Goal: Transaction & Acquisition: Purchase product/service

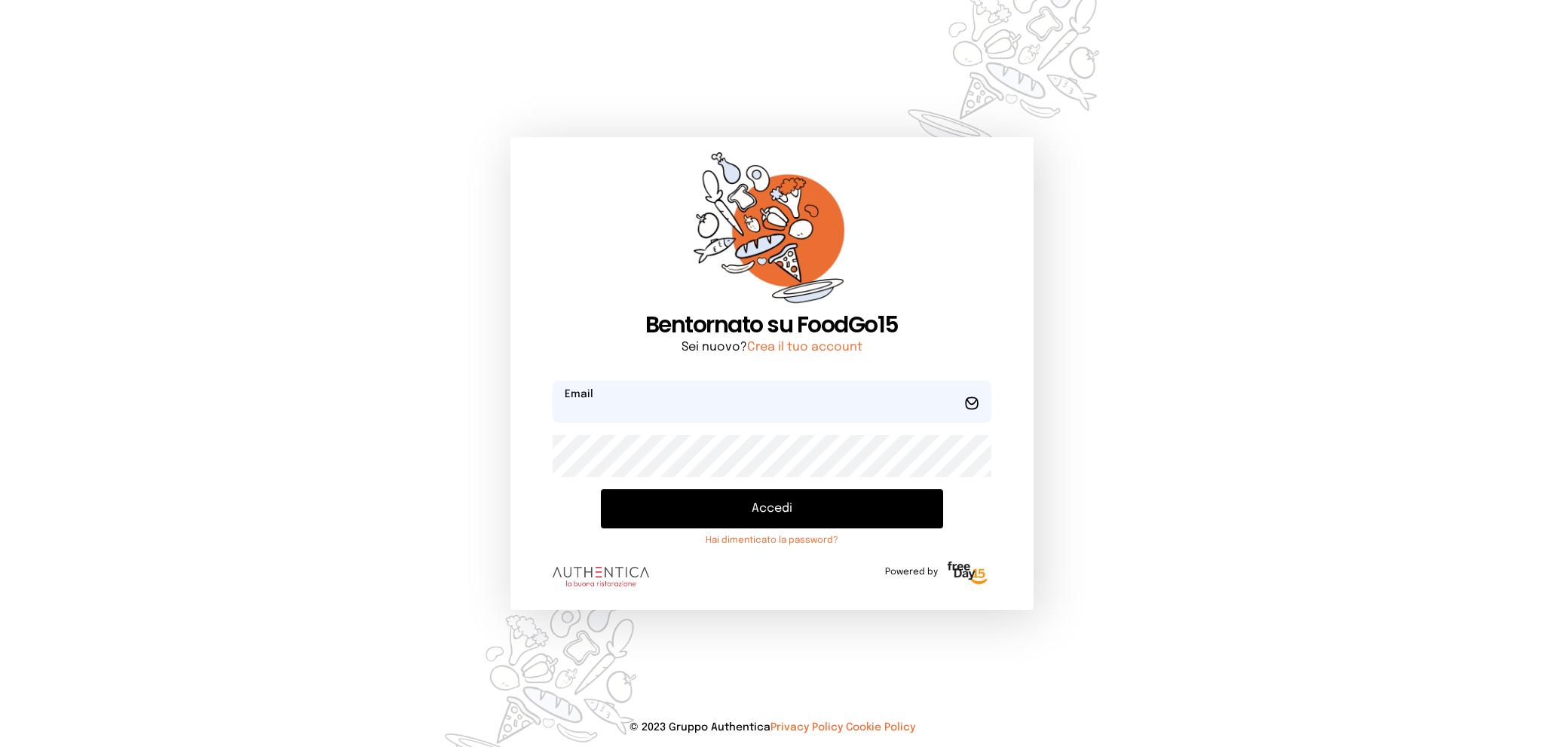
type input "**********"
click at [685, 513] on button "Accedi" at bounding box center [772, 508] width 342 height 39
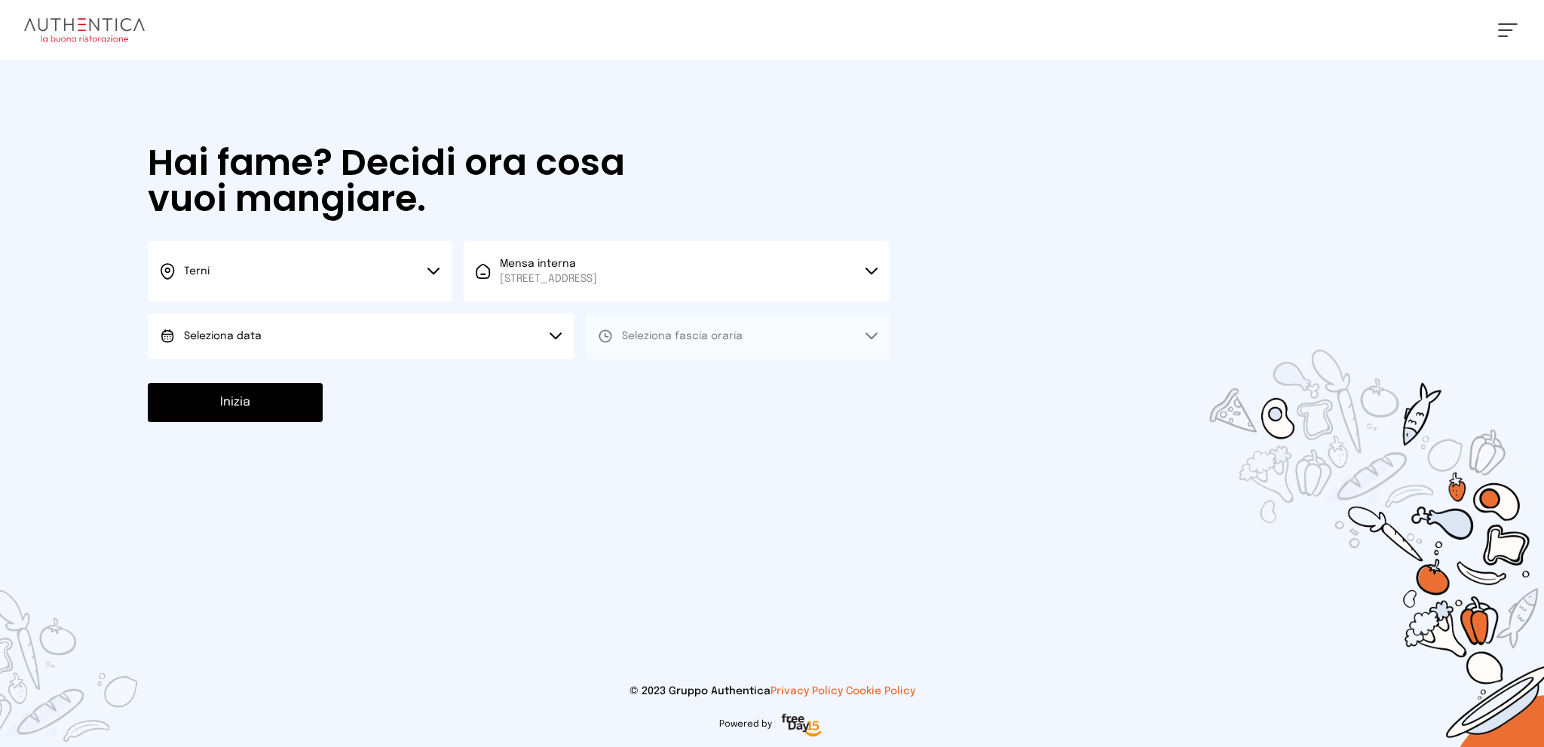
click at [391, 330] on button "Seleziona data" at bounding box center [361, 336] width 426 height 45
click at [368, 376] on li "[DATE], [DATE]" at bounding box center [361, 378] width 426 height 39
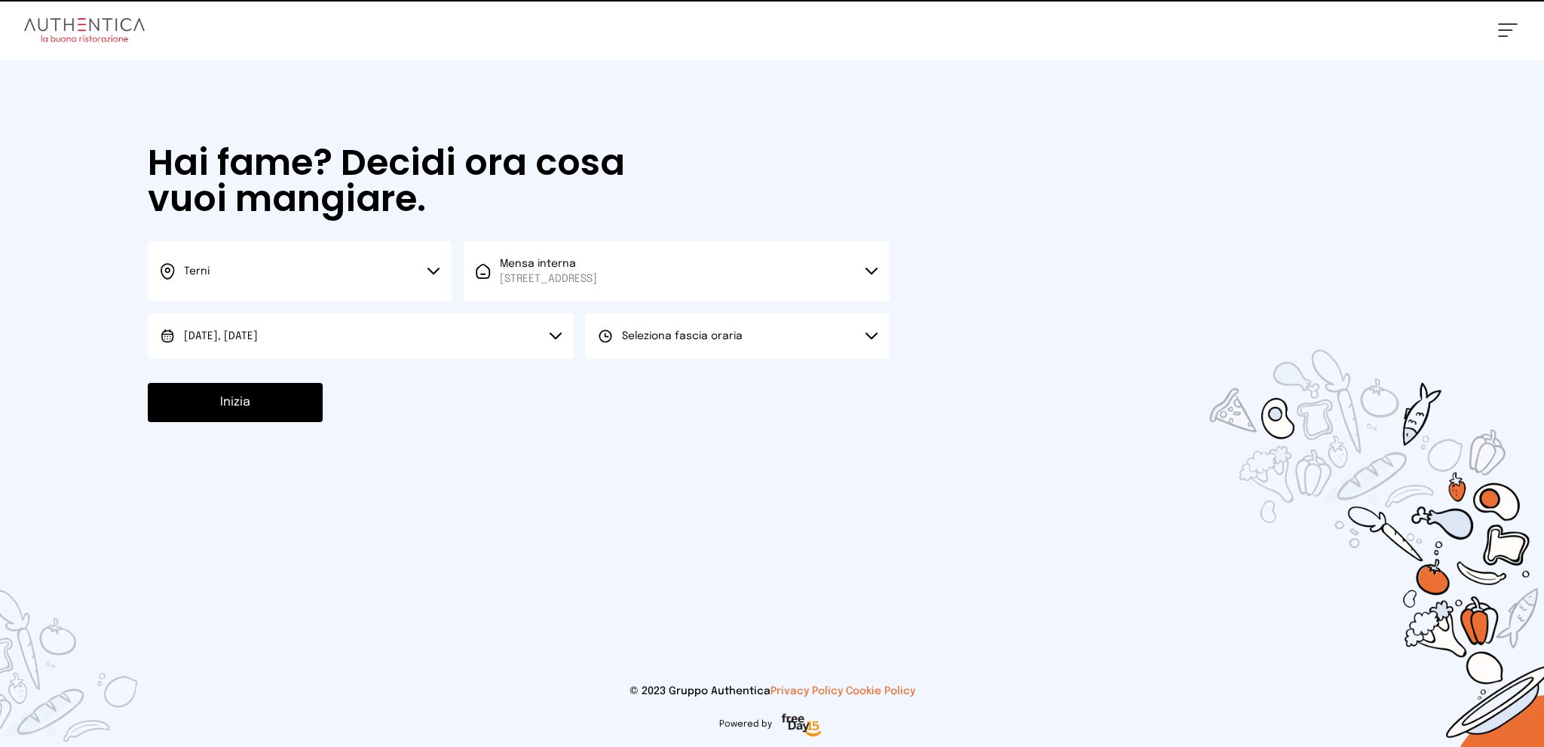
click at [659, 337] on span "Seleziona fascia oraria" at bounding box center [682, 336] width 121 height 11
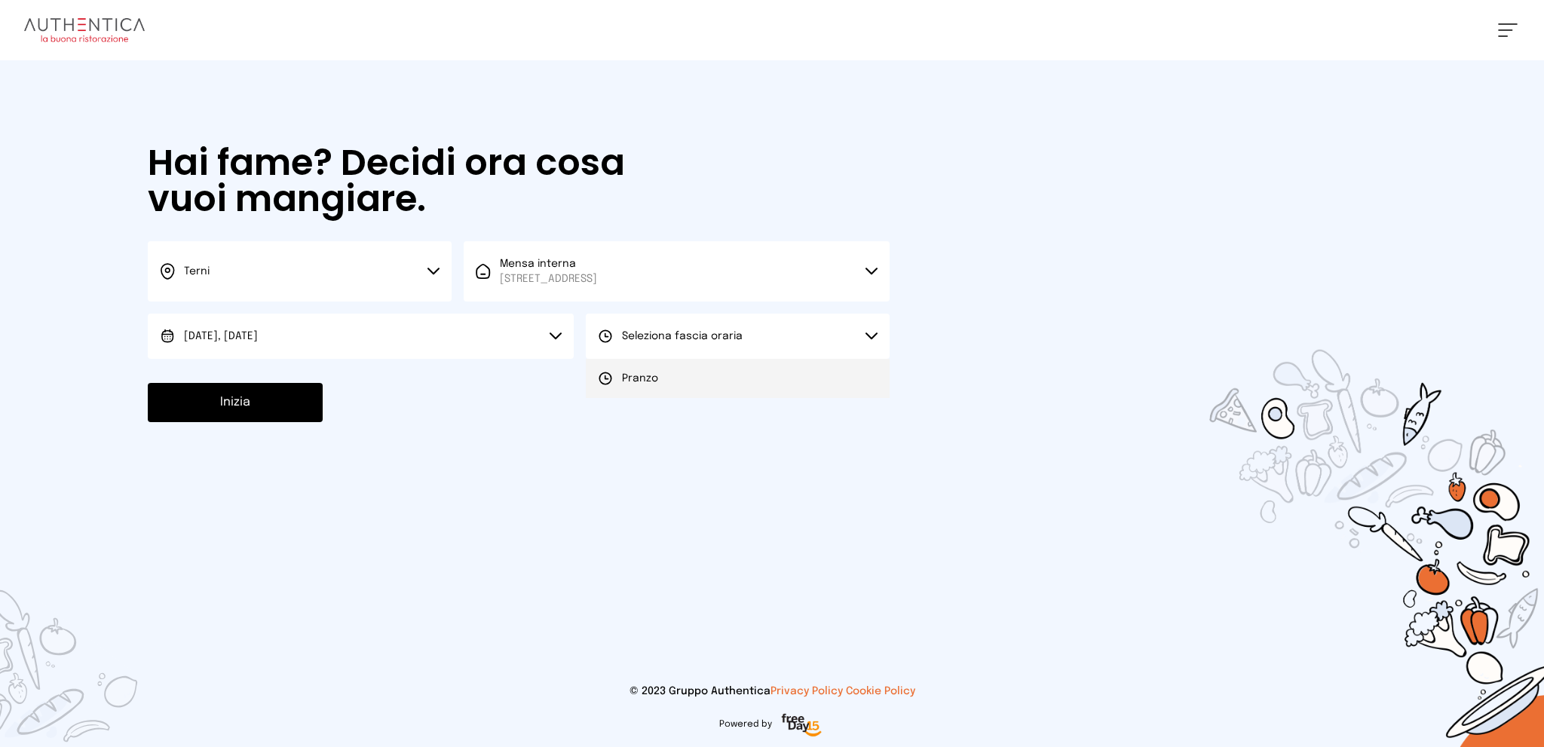
click at [643, 382] on span "Pranzo" at bounding box center [640, 378] width 36 height 15
click at [250, 397] on button "Inizia" at bounding box center [235, 402] width 175 height 39
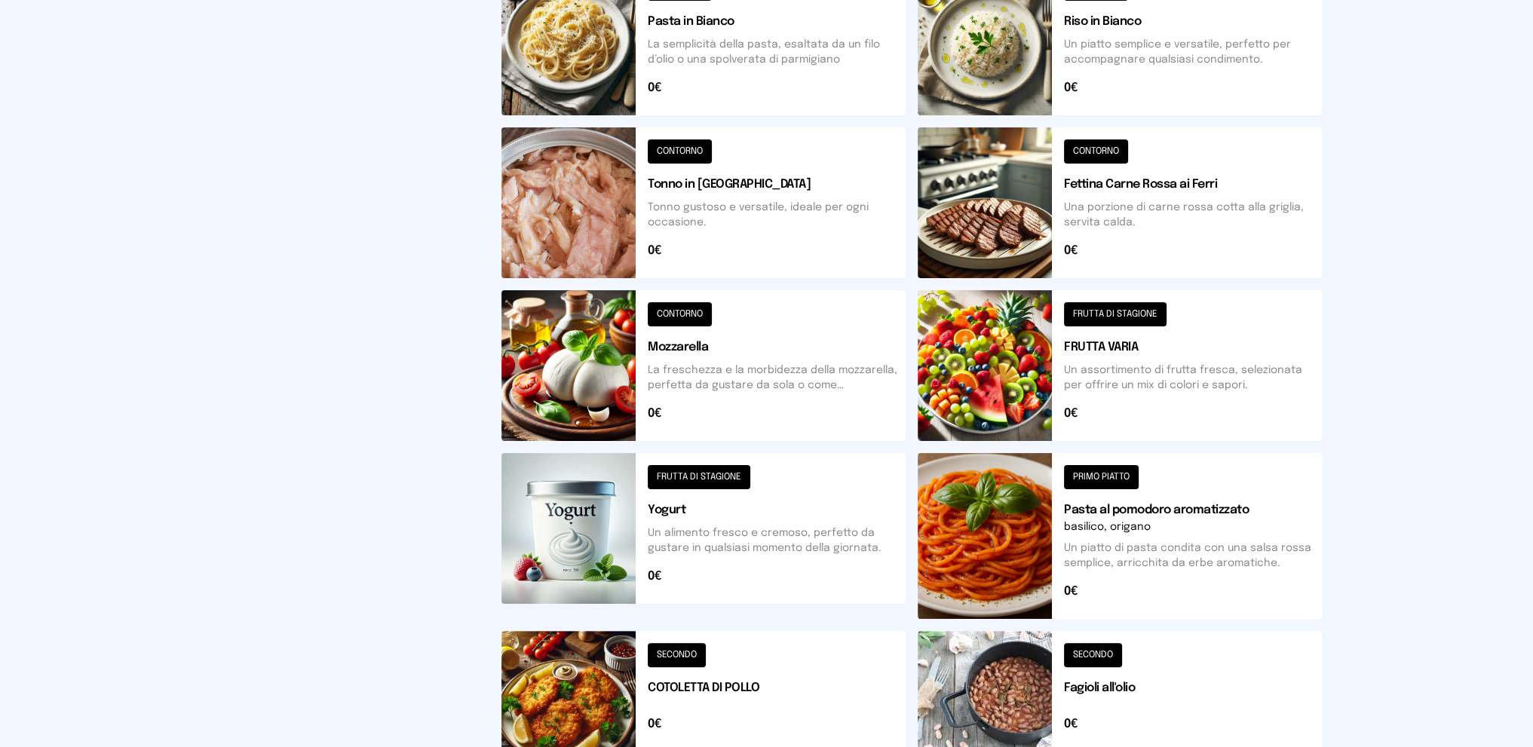
scroll to position [123, 0]
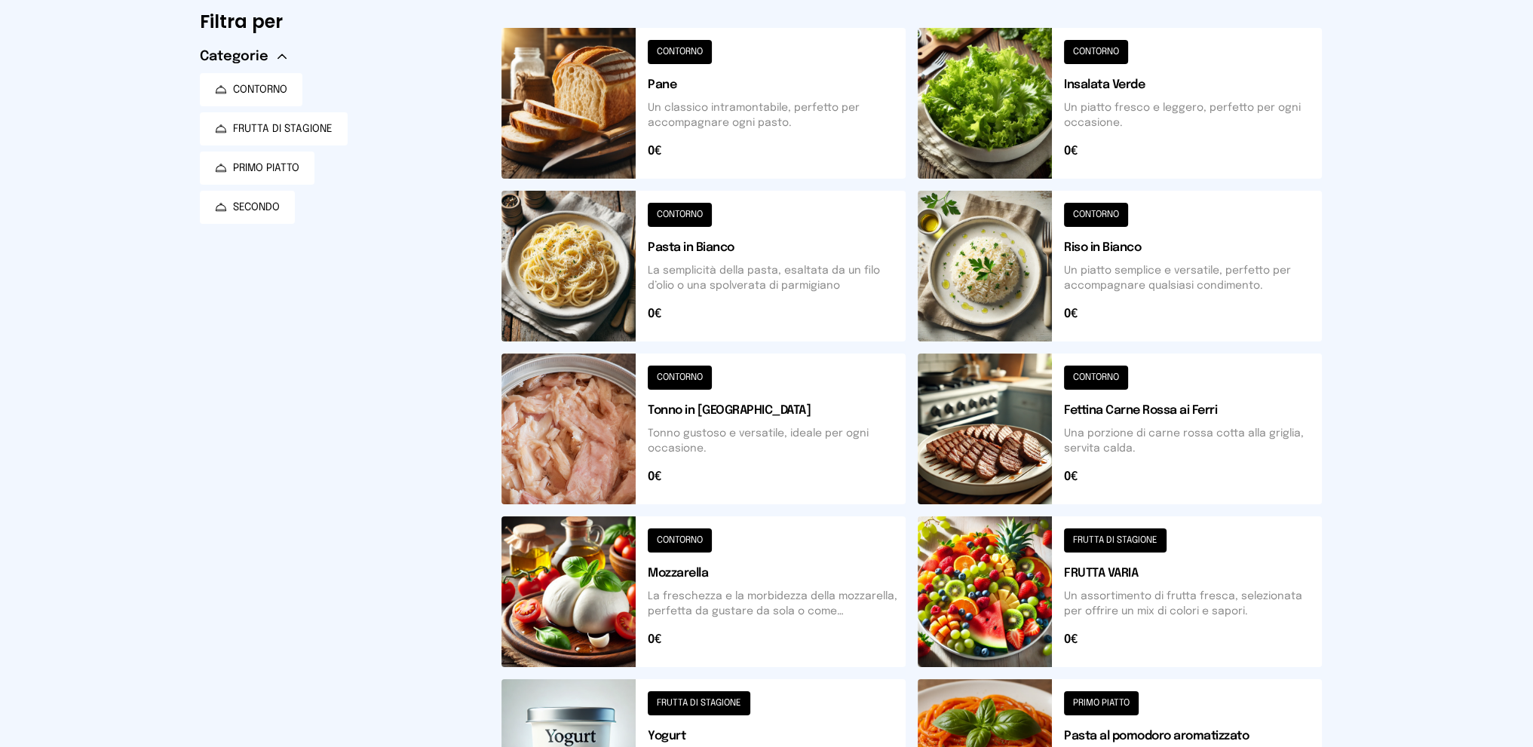
click at [1155, 258] on button at bounding box center [1120, 266] width 404 height 151
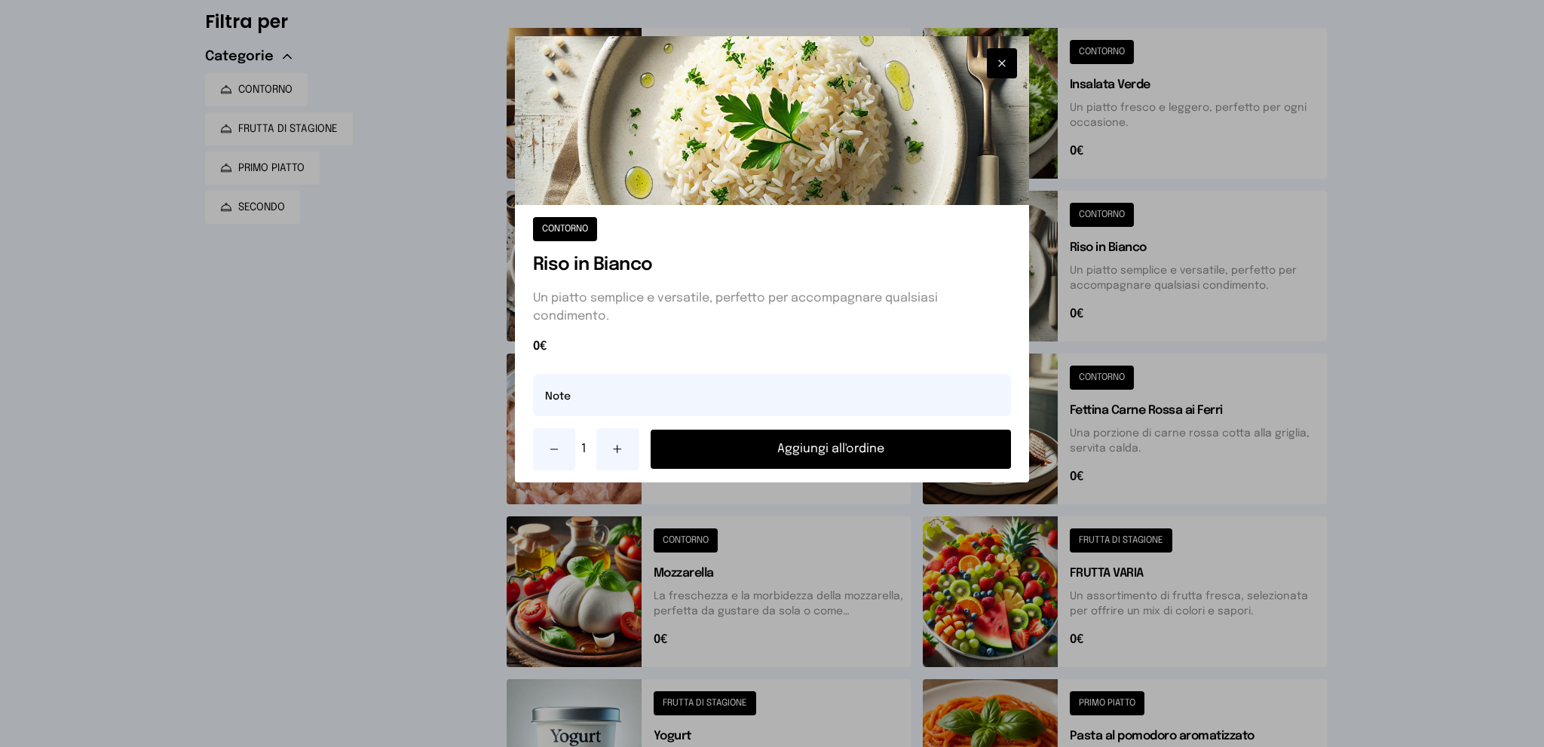
click at [839, 445] on button "Aggiungi all'ordine" at bounding box center [831, 449] width 361 height 39
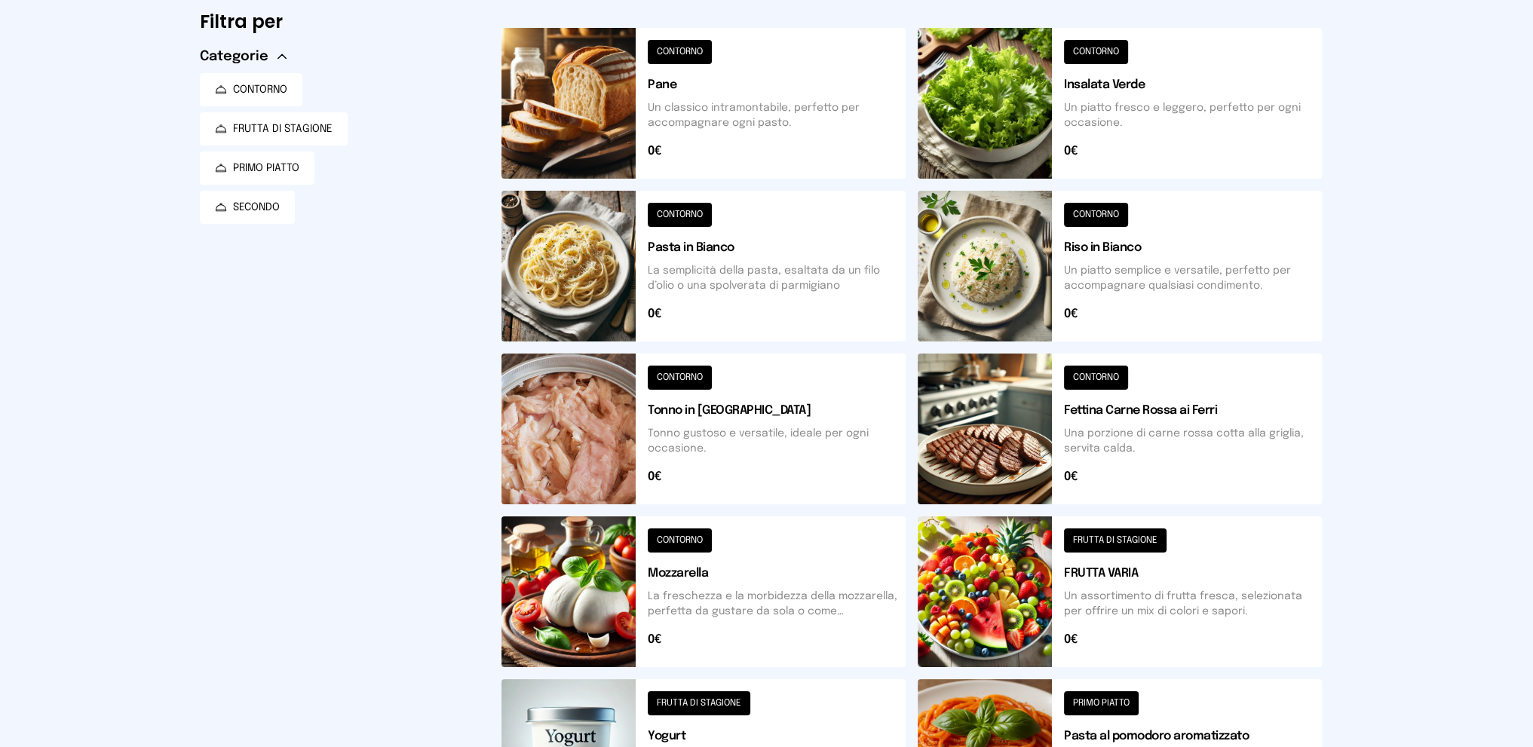
click at [1131, 422] on button at bounding box center [1120, 429] width 404 height 151
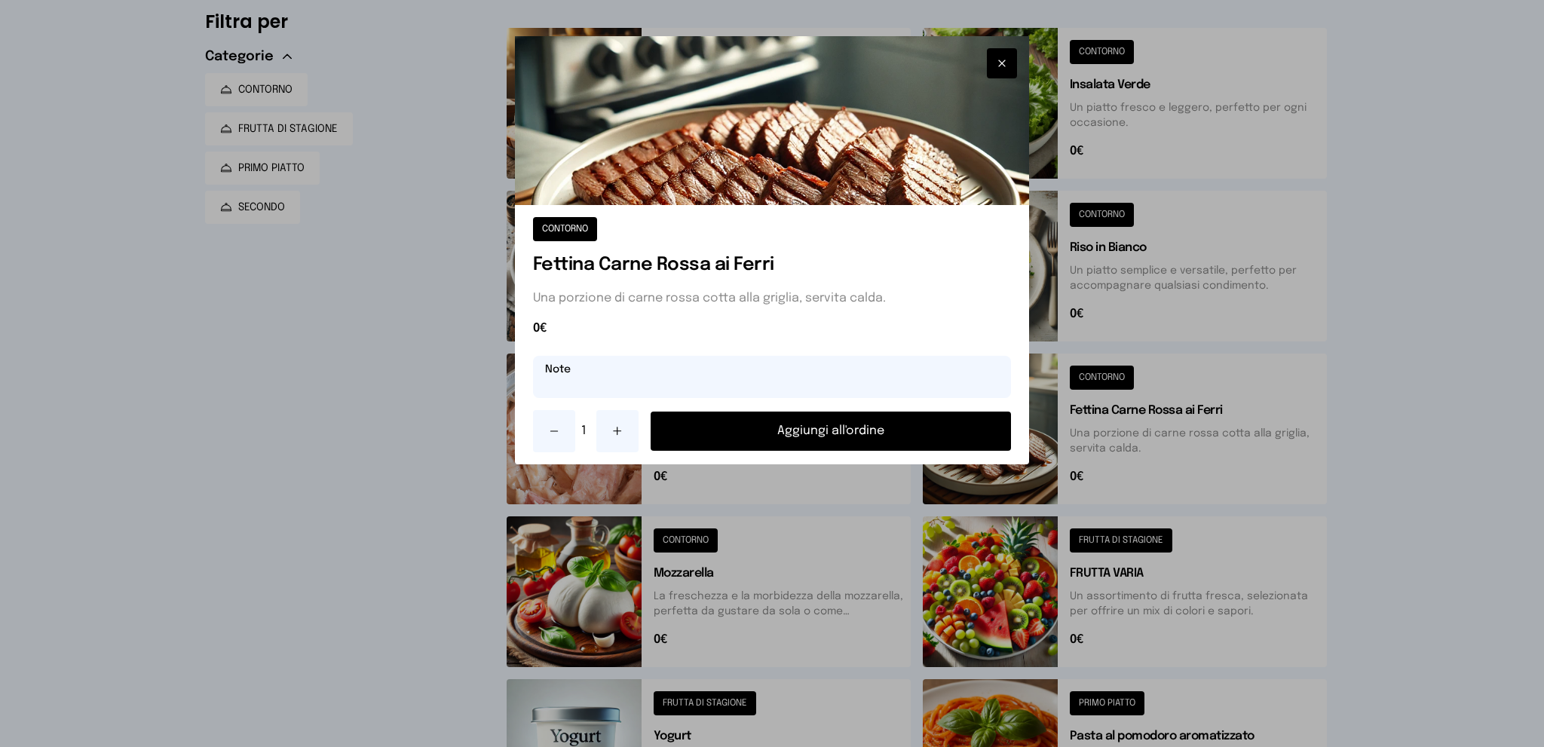
click at [701, 373] on input "text" at bounding box center [772, 377] width 479 height 42
type input "**********"
click at [768, 428] on button "Aggiungi all'ordine" at bounding box center [831, 431] width 361 height 39
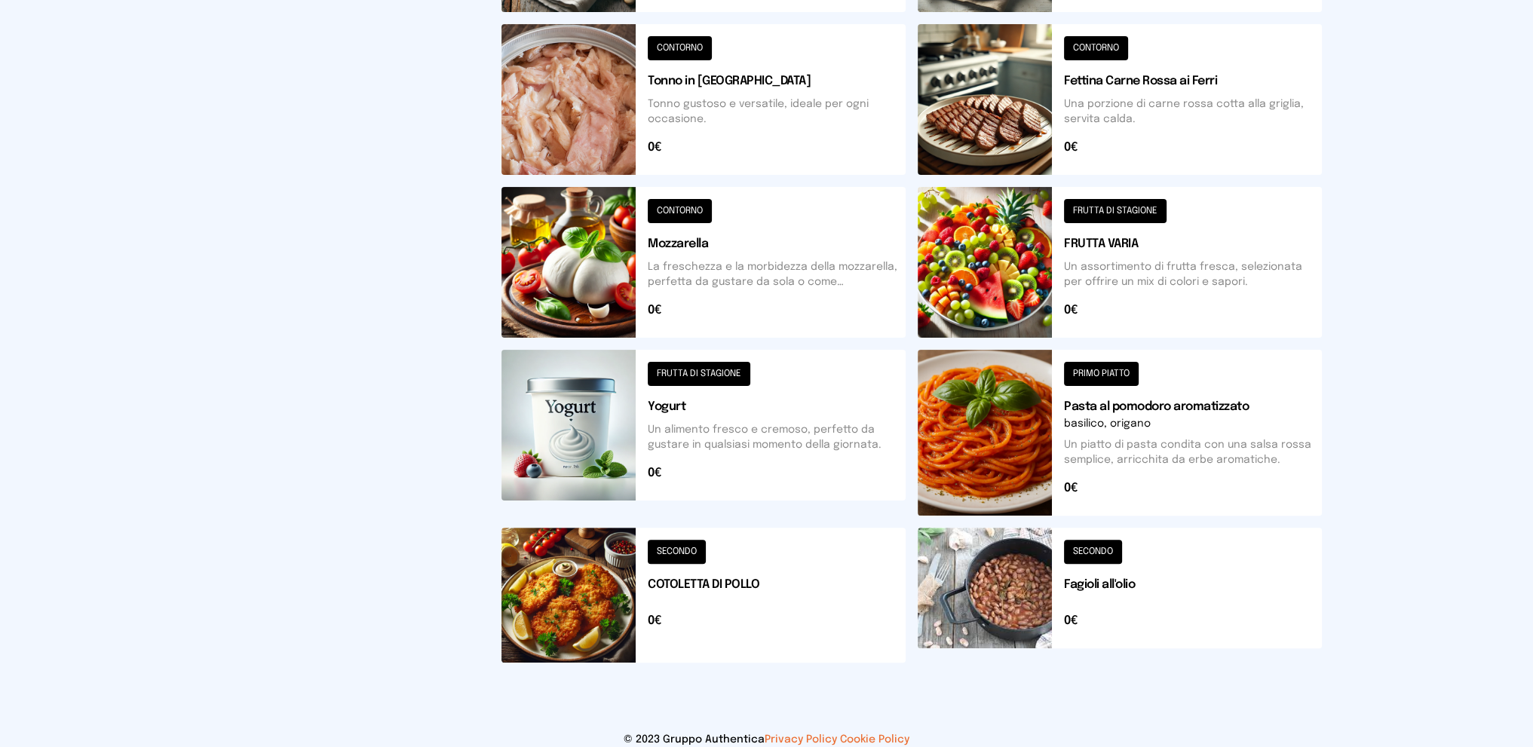
scroll to position [500, 0]
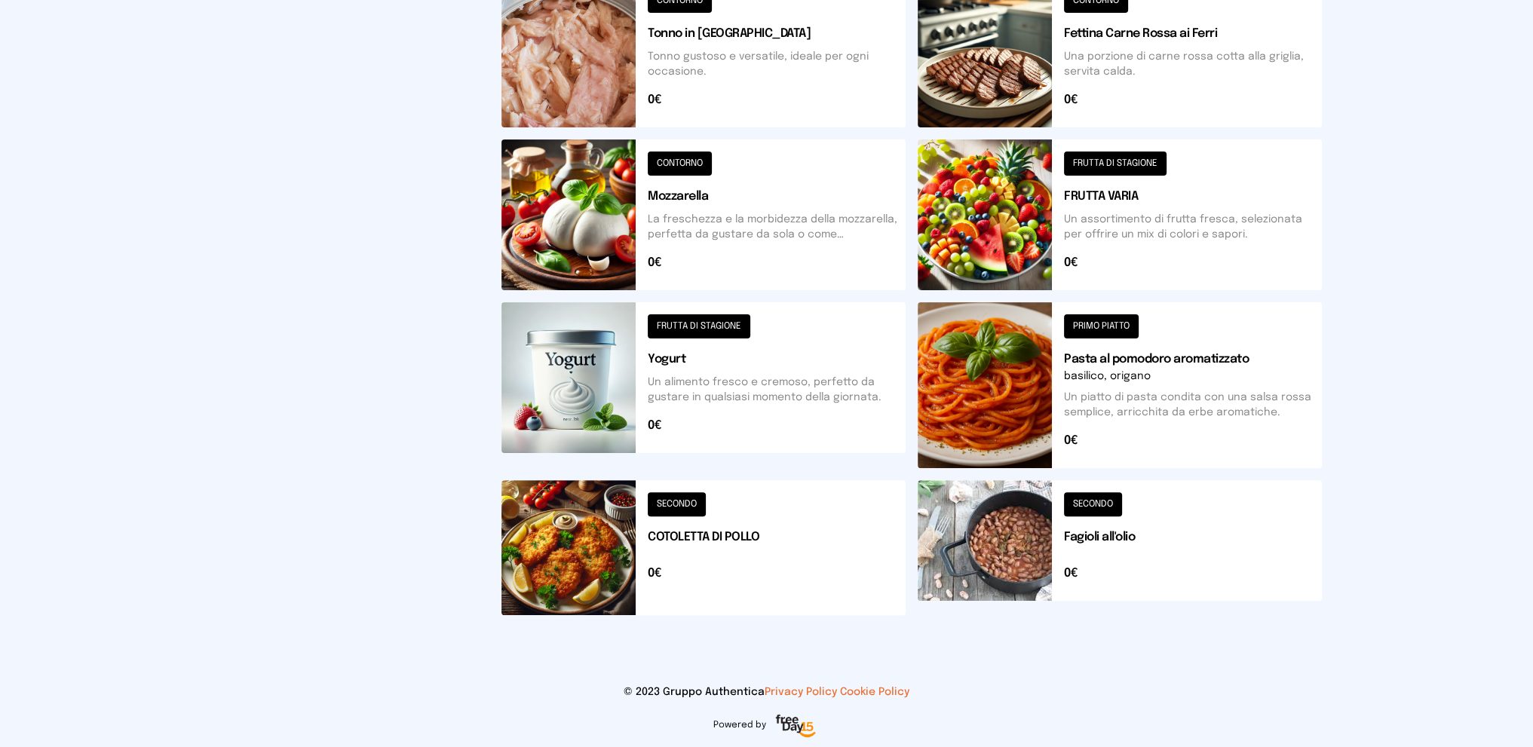
click at [1188, 539] on button at bounding box center [1120, 547] width 404 height 135
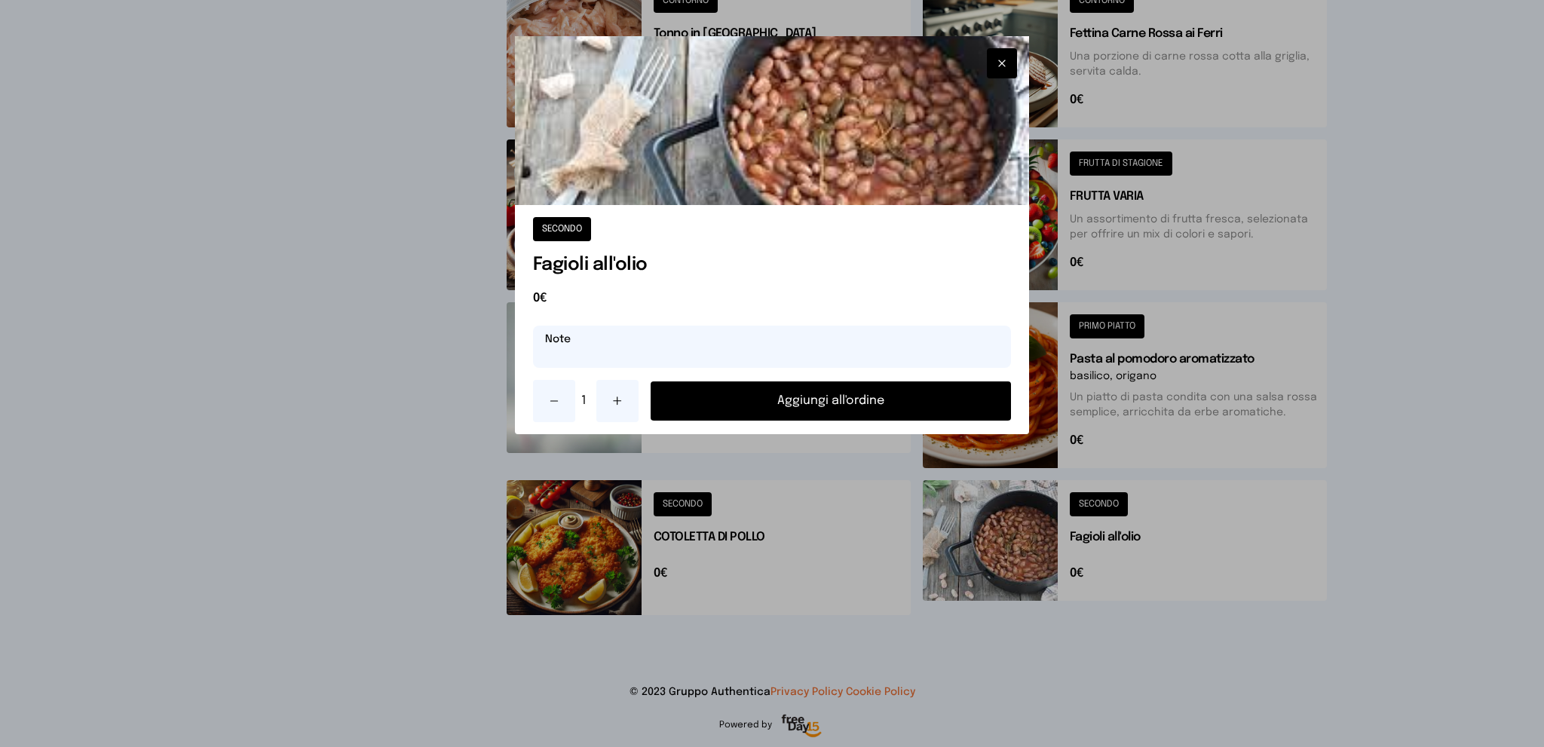
click at [679, 346] on input "text" at bounding box center [772, 347] width 479 height 42
type input "**********"
click at [1004, 65] on icon "button" at bounding box center [1002, 63] width 12 height 15
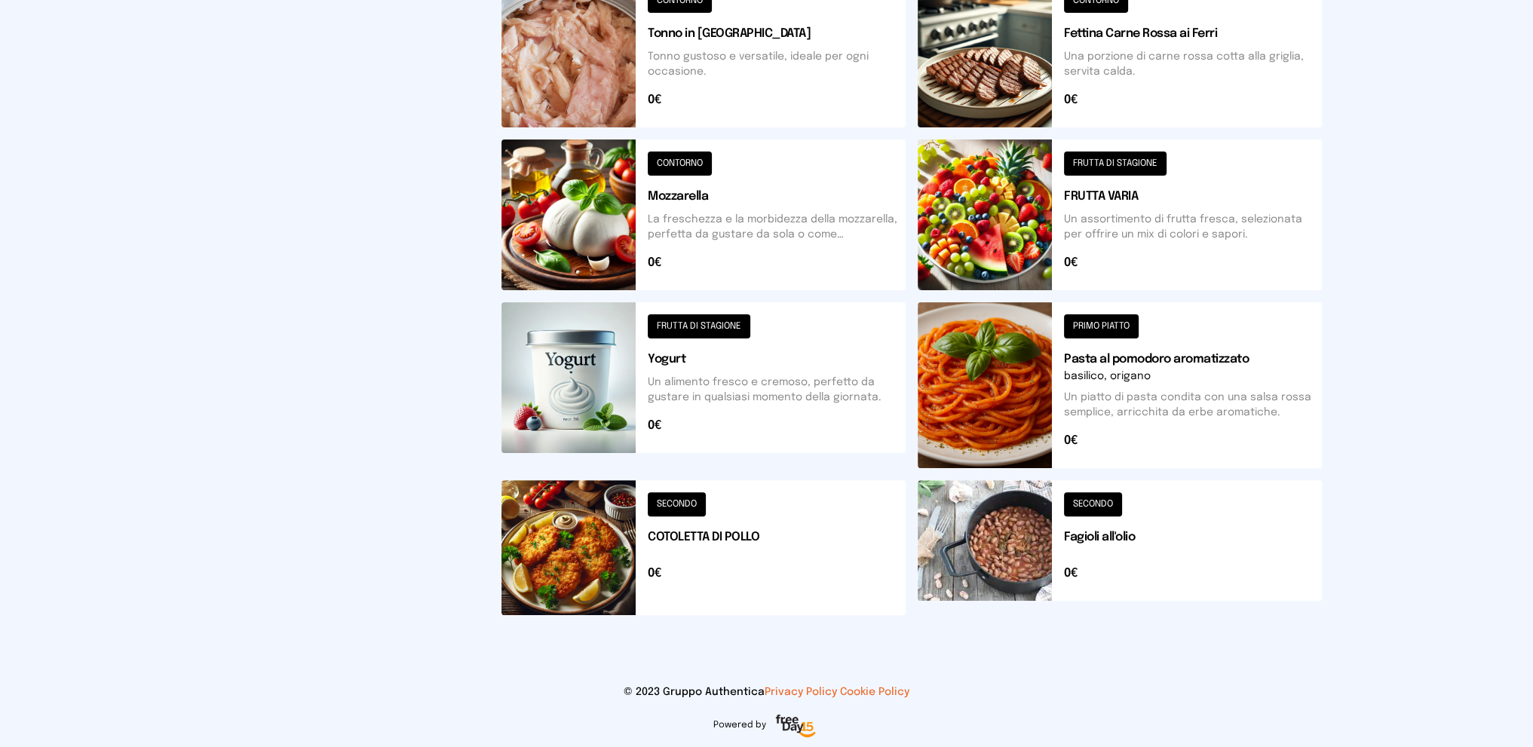
click at [774, 210] on button at bounding box center [703, 214] width 404 height 151
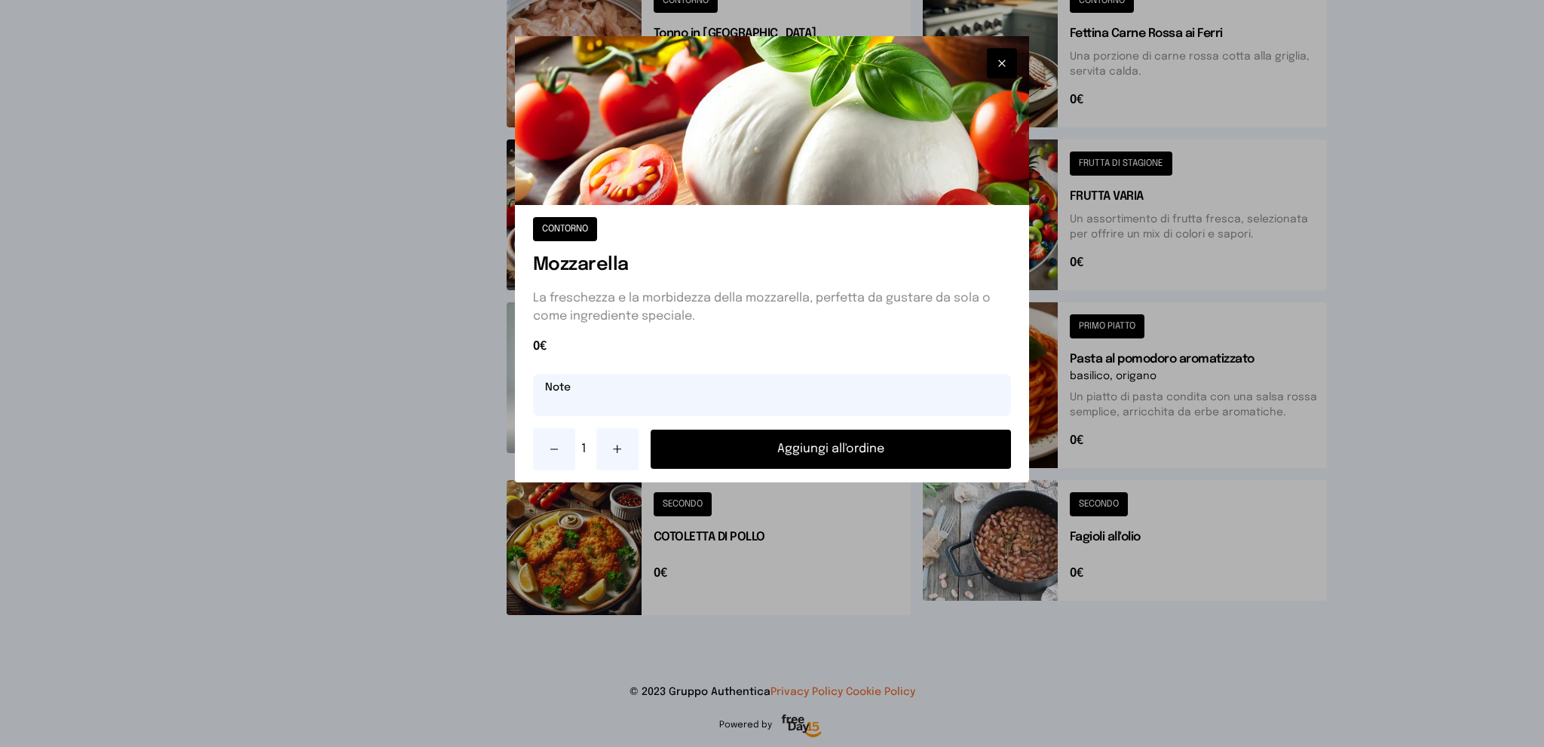
click at [784, 400] on input "text" at bounding box center [772, 395] width 479 height 42
click at [587, 401] on input "**********" at bounding box center [772, 395] width 479 height 42
type input "**********"
click at [851, 451] on button "Aggiungi all'ordine" at bounding box center [831, 449] width 361 height 39
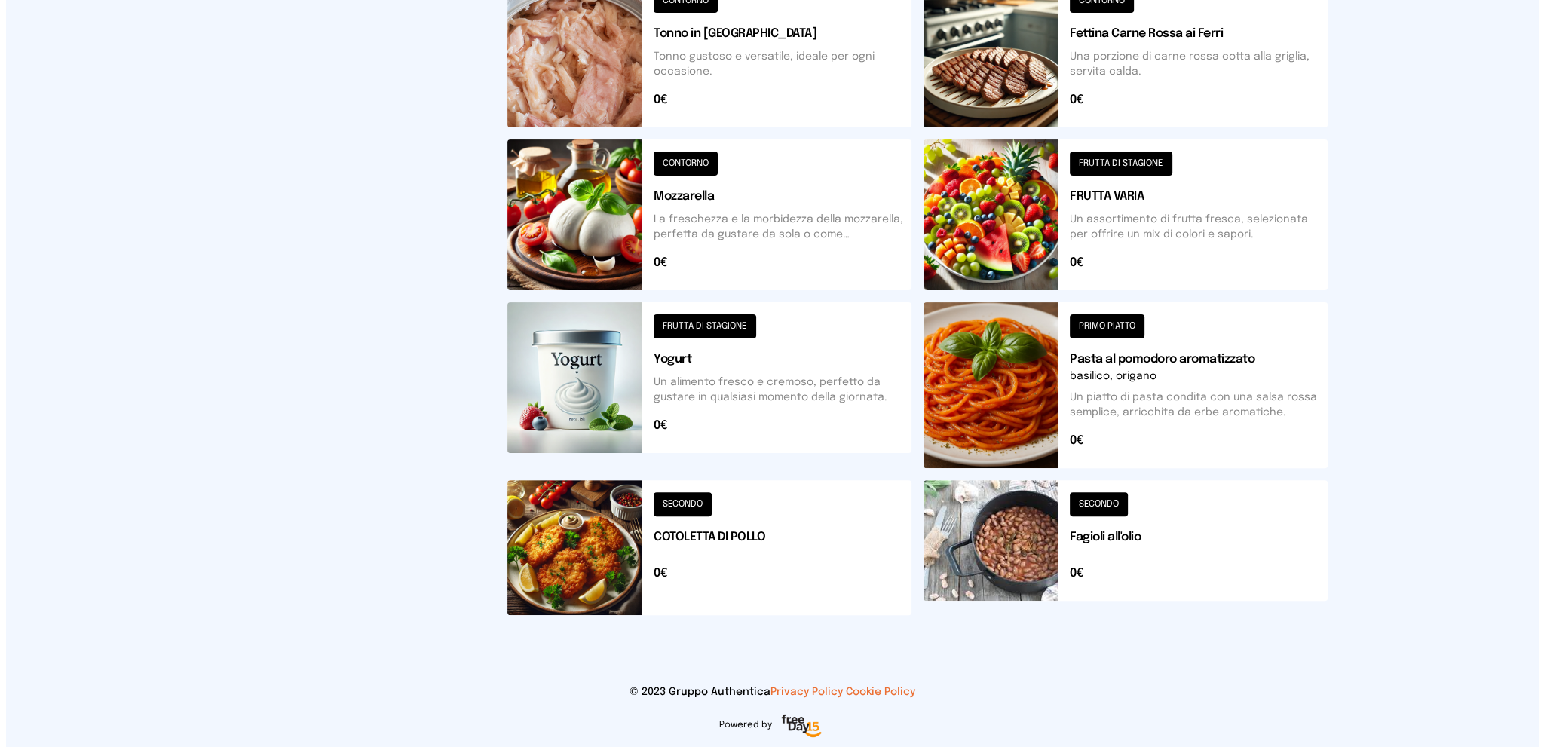
scroll to position [0, 0]
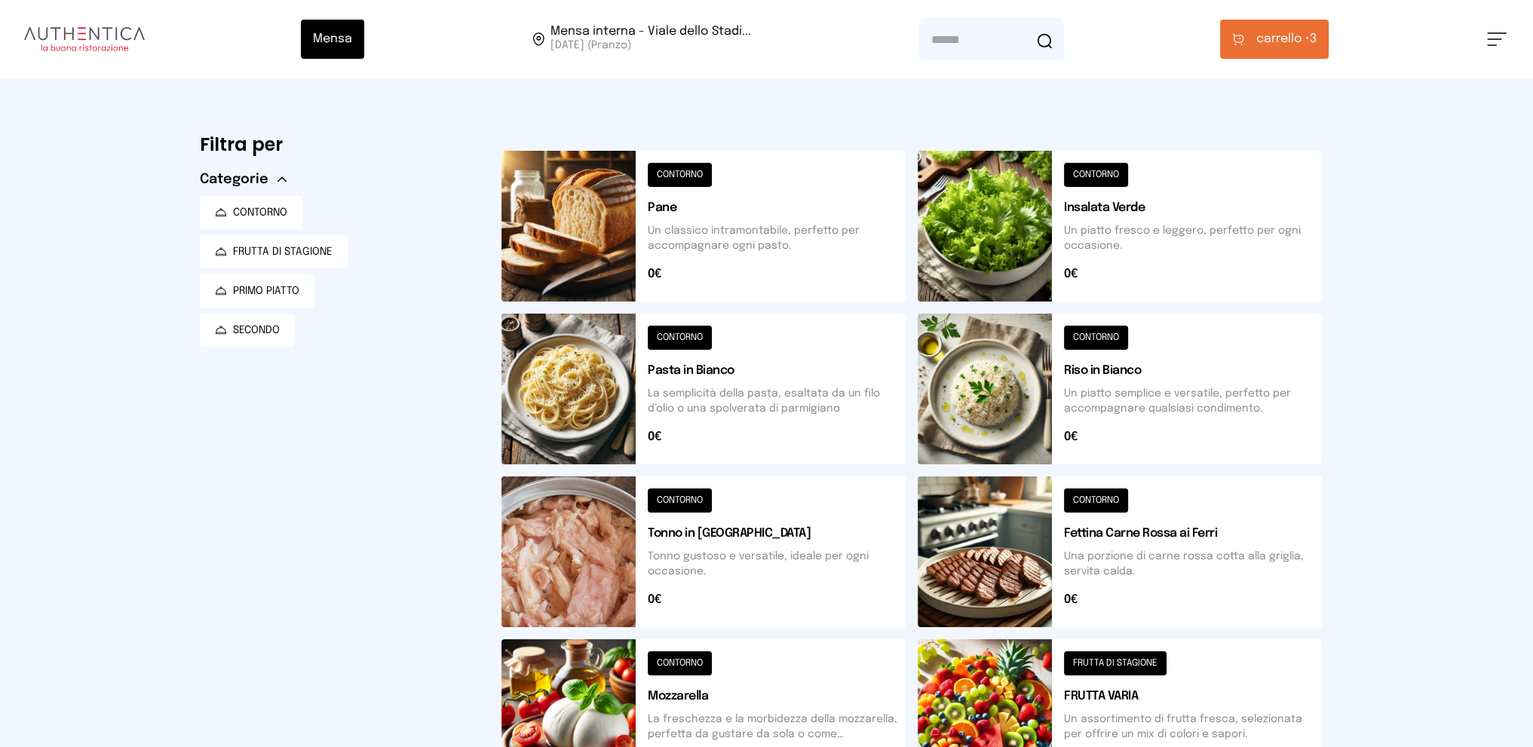
click at [1267, 35] on span "carrello •" at bounding box center [1283, 39] width 54 height 18
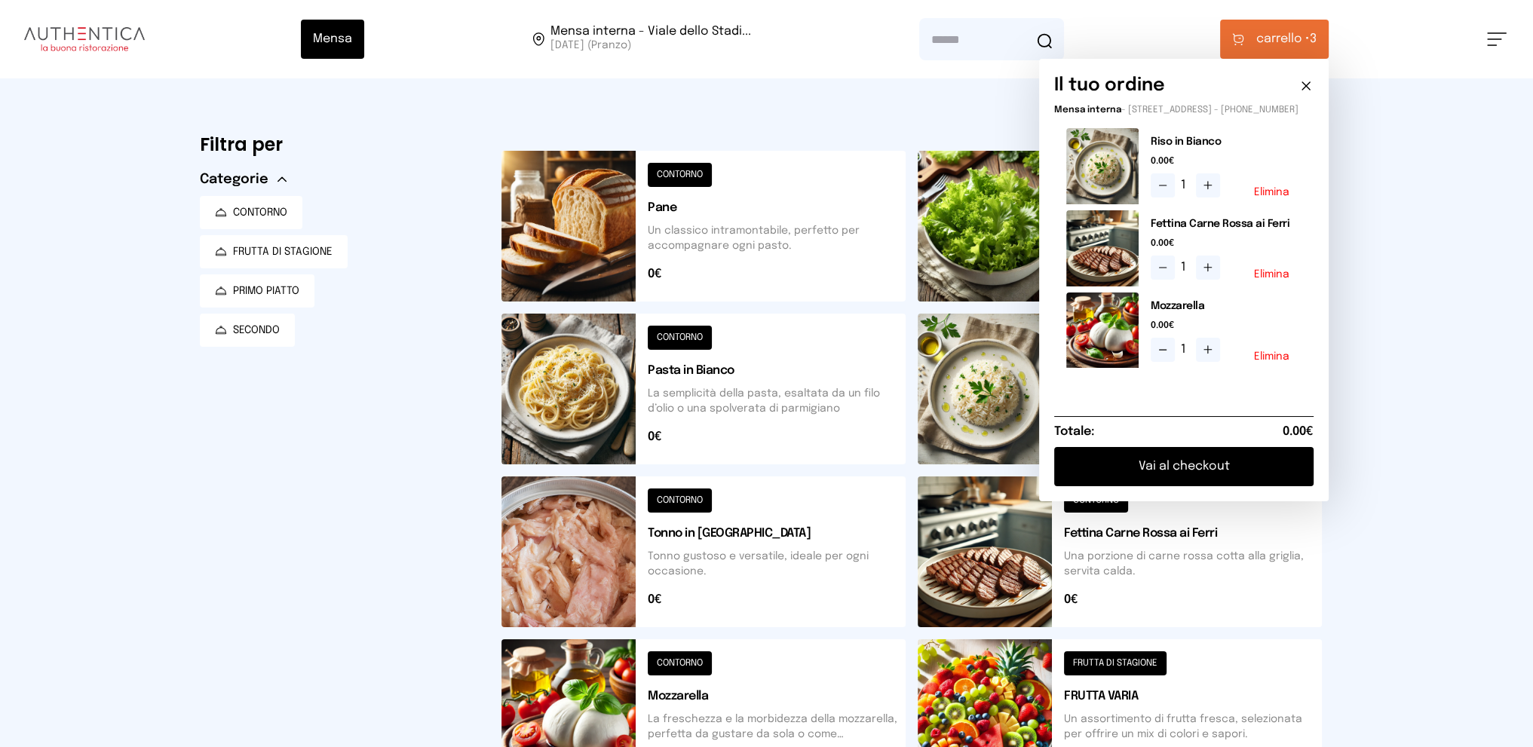
click at [1172, 473] on button "Vai al checkout" at bounding box center [1183, 466] width 259 height 39
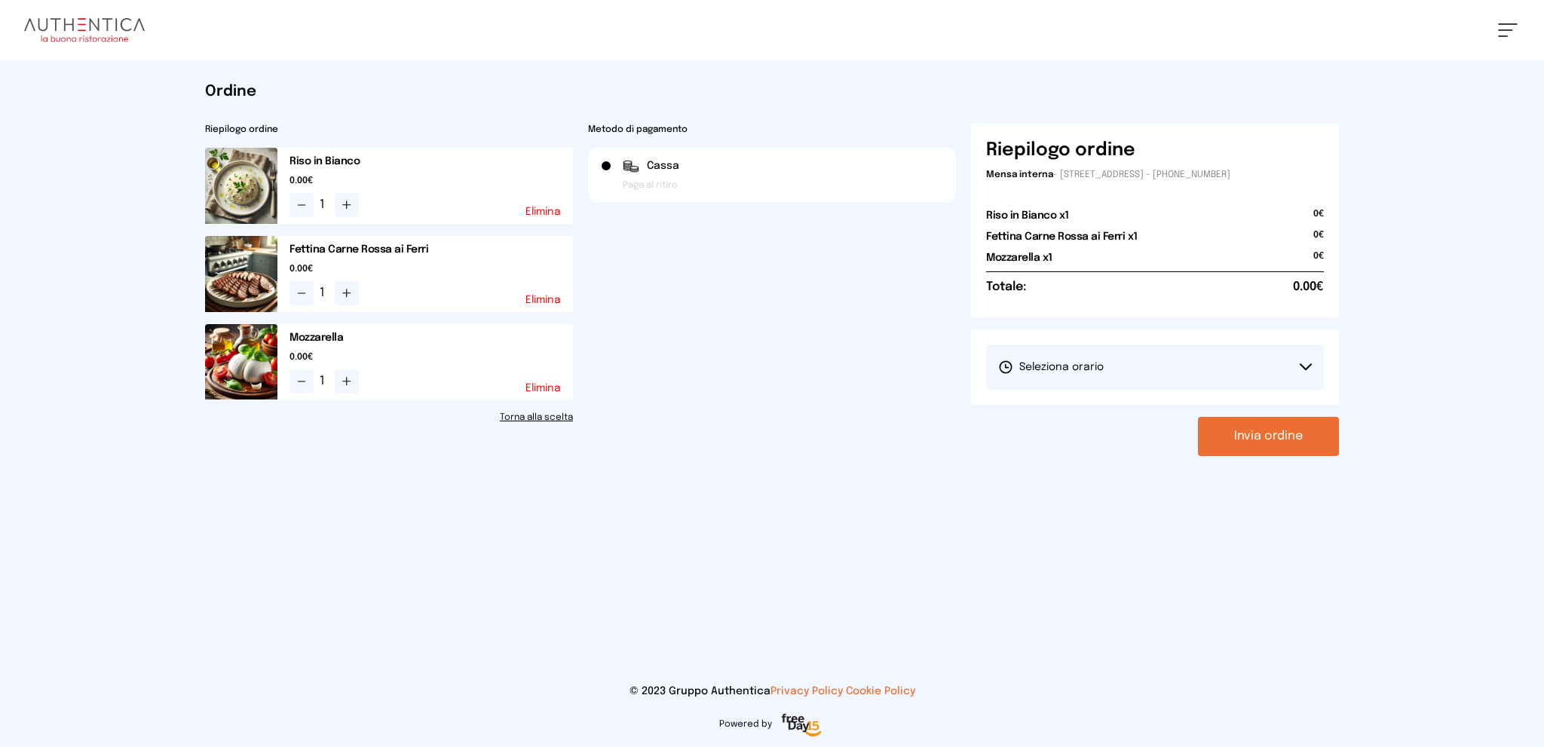
click at [1164, 367] on button "Seleziona orario" at bounding box center [1155, 367] width 338 height 45
click at [1155, 403] on li "1° Turno (13:00 - 15:00)" at bounding box center [1155, 409] width 338 height 39
click at [1252, 440] on button "Invia ordine" at bounding box center [1268, 436] width 141 height 39
